Goal: Task Accomplishment & Management: Use online tool/utility

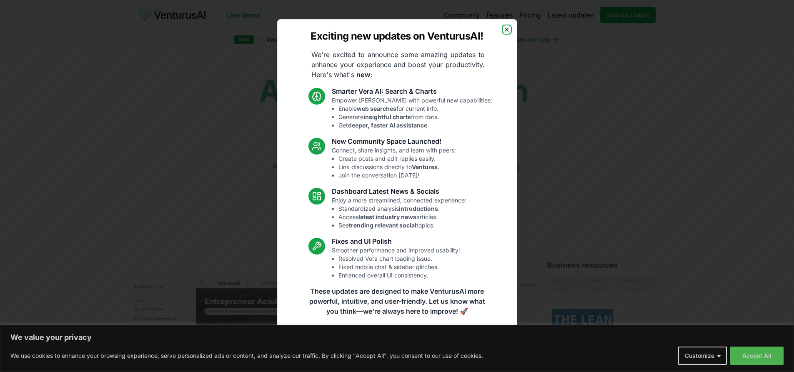
click at [508, 31] on icon "button" at bounding box center [506, 29] width 3 height 3
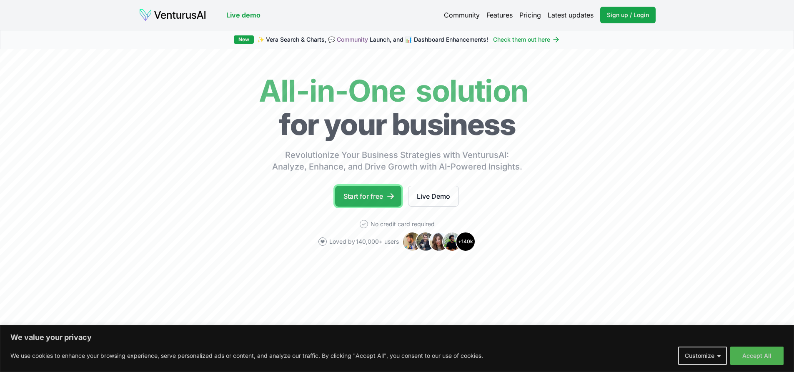
click at [384, 199] on link "Start for free" at bounding box center [368, 196] width 66 height 21
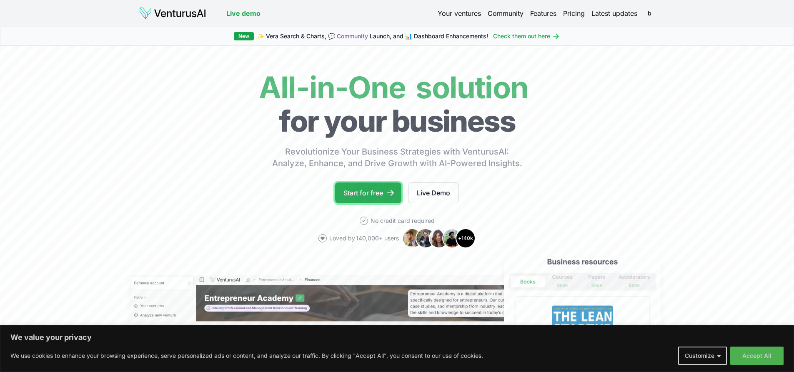
click at [394, 198] on link "Start for free" at bounding box center [368, 193] width 66 height 21
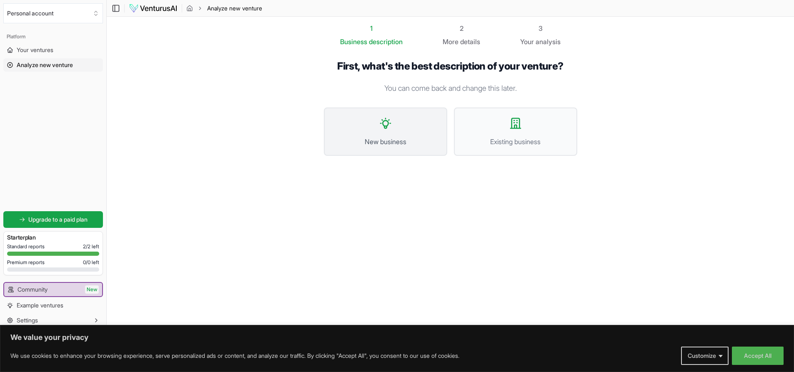
click at [381, 143] on span "New business" at bounding box center [385, 142] width 105 height 10
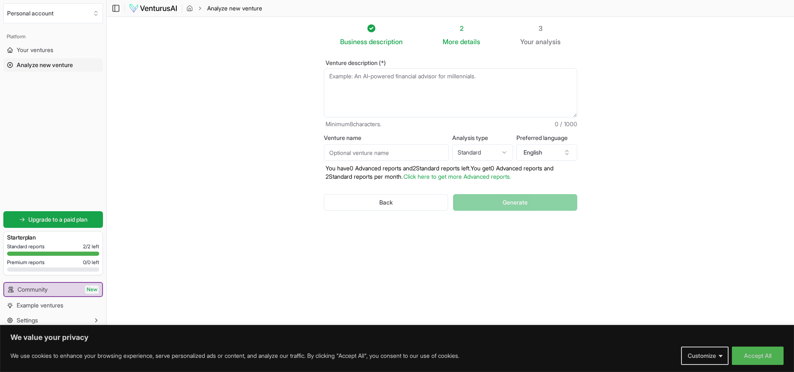
click at [390, 79] on textarea "Venture description (*)" at bounding box center [450, 92] width 253 height 49
click at [402, 83] on textarea "Venture description (*)" at bounding box center [450, 92] width 253 height 49
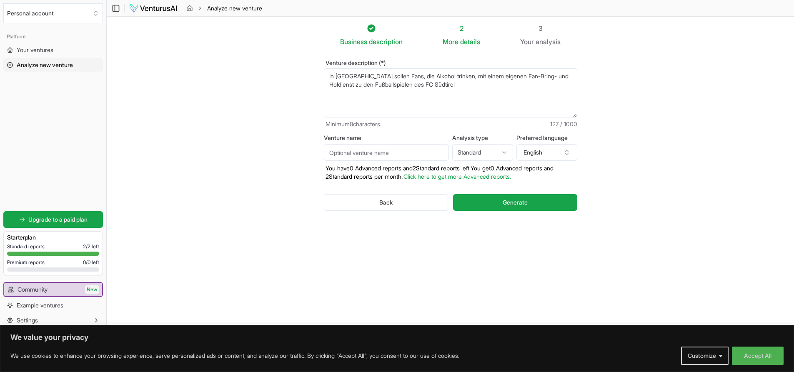
click at [424, 75] on textarea "In [GEOGRAPHIC_DATA] sollen Fans, die Alkohol trinken, mit einem eigenen Fan-Br…" at bounding box center [450, 92] width 253 height 49
click at [529, 85] on textarea "In [GEOGRAPHIC_DATA] sollen Fans, die Alkohol oder alkoholfreies Bier trinkentr…" at bounding box center [450, 92] width 253 height 49
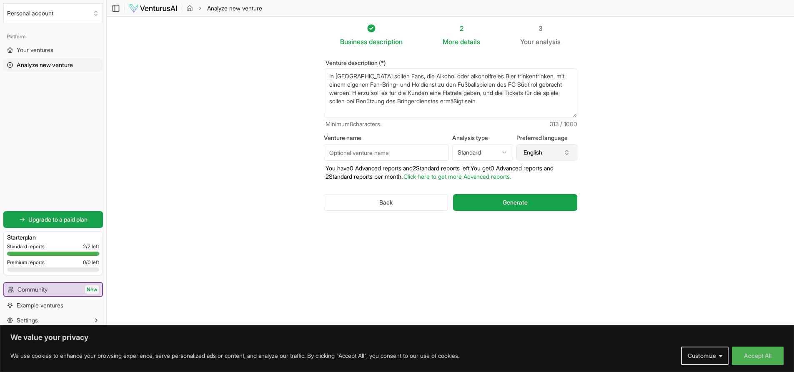
type textarea "In [GEOGRAPHIC_DATA] sollen Fans, die Alkohol oder alkoholfreies Bier trinkentr…"
click at [567, 149] on icon "button" at bounding box center [567, 152] width 7 height 7
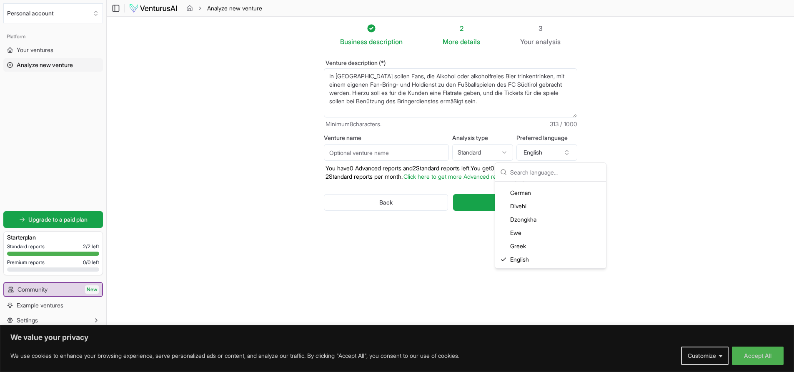
scroll to position [380, 0]
click at [552, 223] on div "German" at bounding box center [551, 223] width 108 height 13
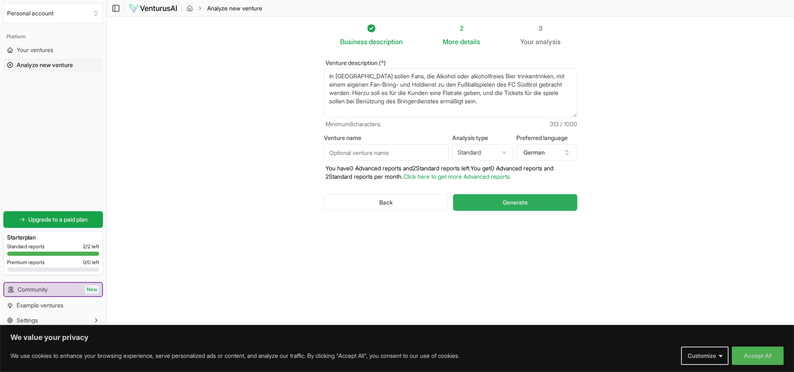
click at [529, 204] on button "Generate" at bounding box center [515, 202] width 124 height 17
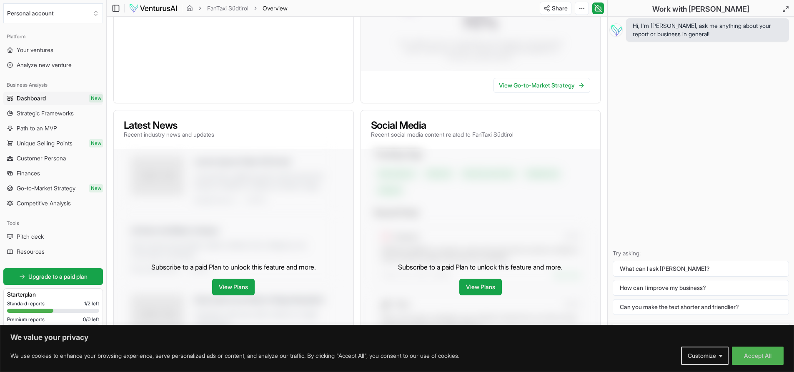
scroll to position [245, 0]
click at [765, 354] on button "Accept All" at bounding box center [758, 356] width 52 height 18
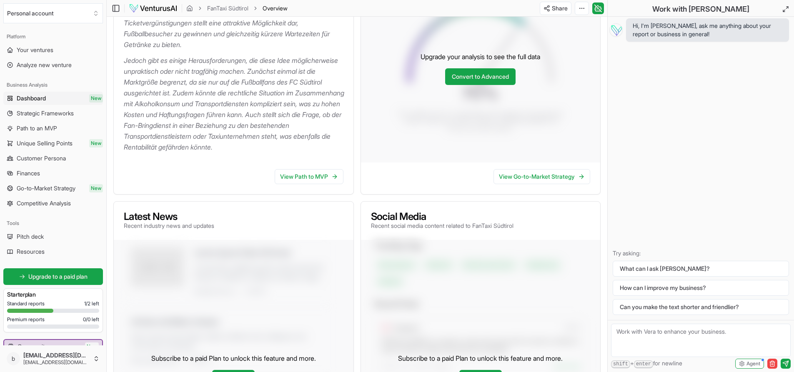
scroll to position [208, 0]
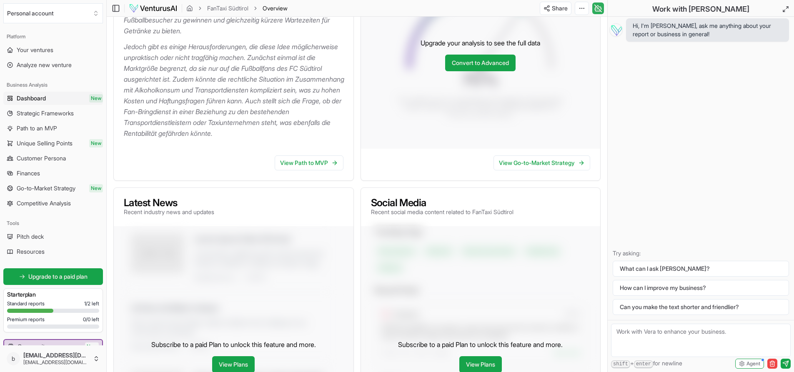
click at [595, 10] on icon at bounding box center [597, 9] width 5 height 4
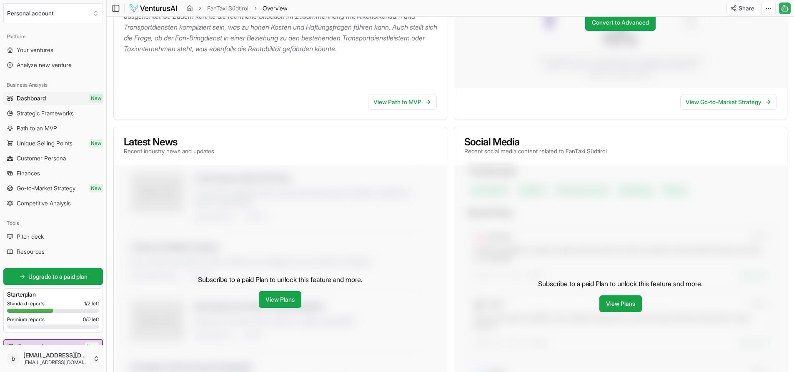
click at [788, 13] on icon at bounding box center [785, 8] width 8 height 10
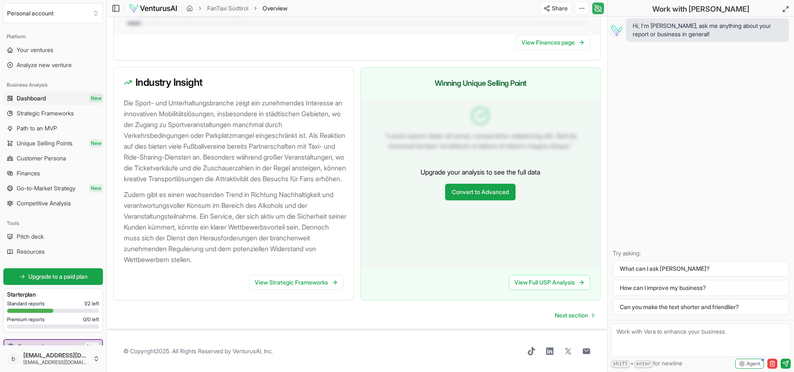
scroll to position [848, 0]
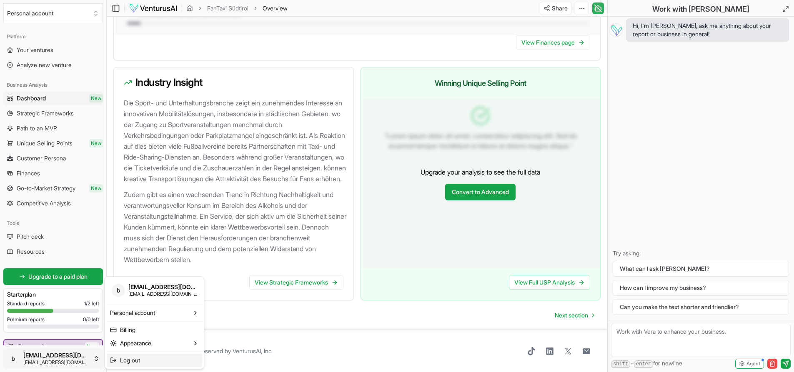
click at [140, 364] on span "Log out" at bounding box center [130, 360] width 20 height 8
